Goal: Task Accomplishment & Management: Use online tool/utility

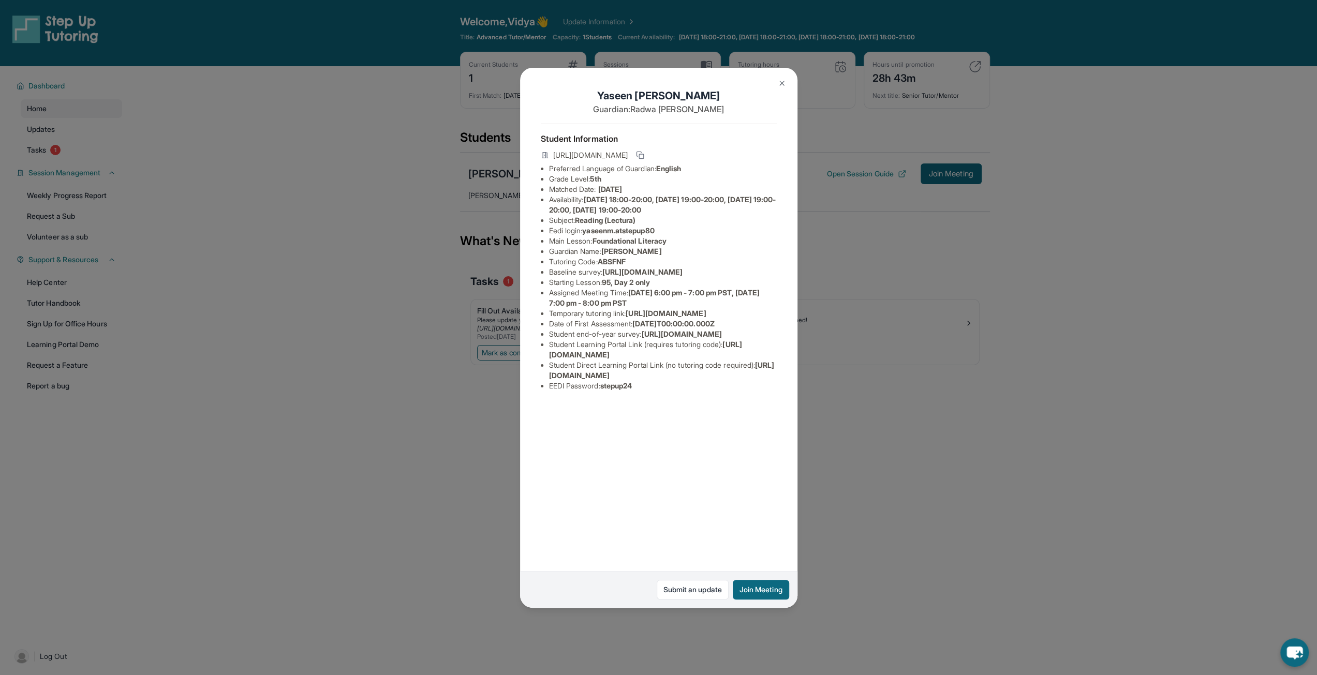
click at [779, 83] on img at bounding box center [782, 83] width 8 height 8
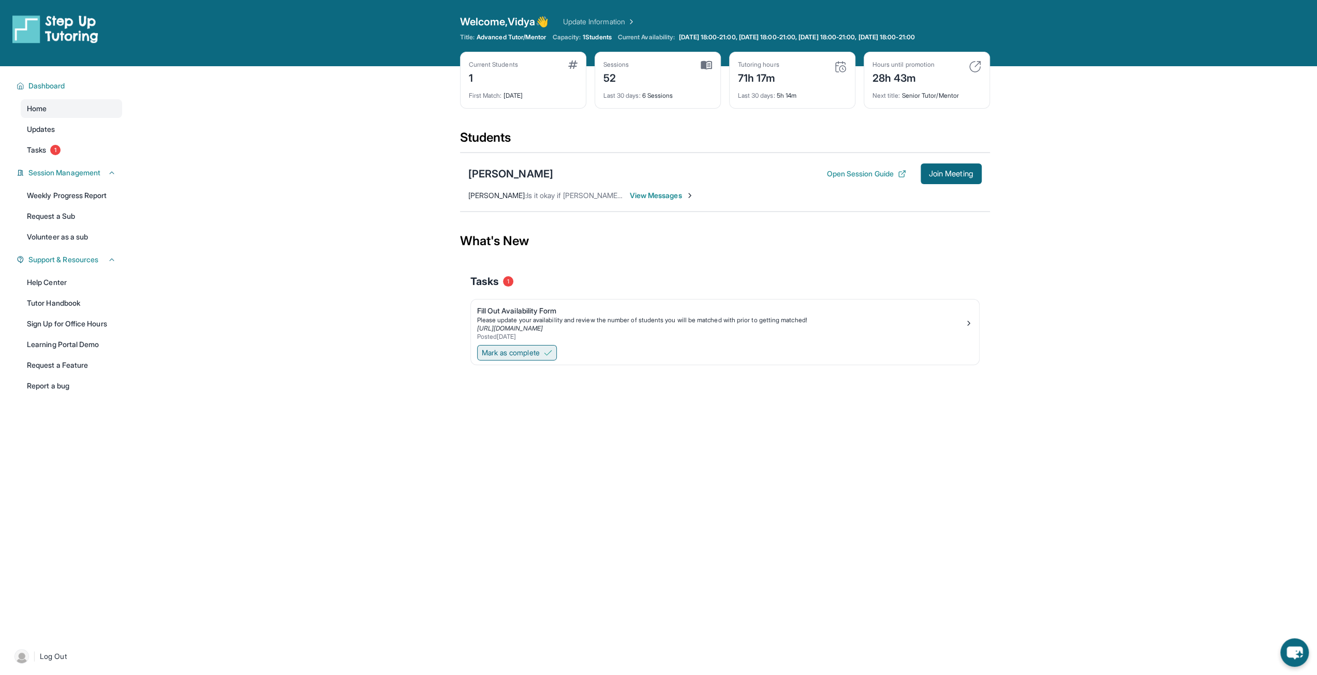
click at [535, 351] on span "Mark as complete" at bounding box center [511, 353] width 58 height 10
